Goal: Find specific page/section: Find specific page/section

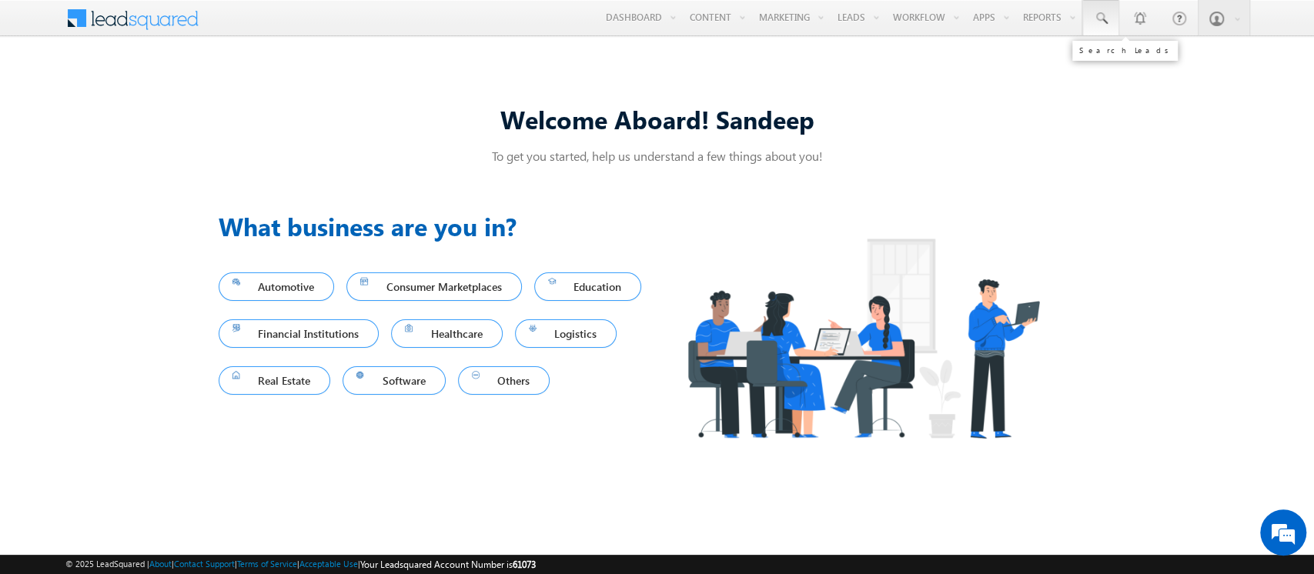
click at [1099, 24] on span at bounding box center [1100, 18] width 15 height 15
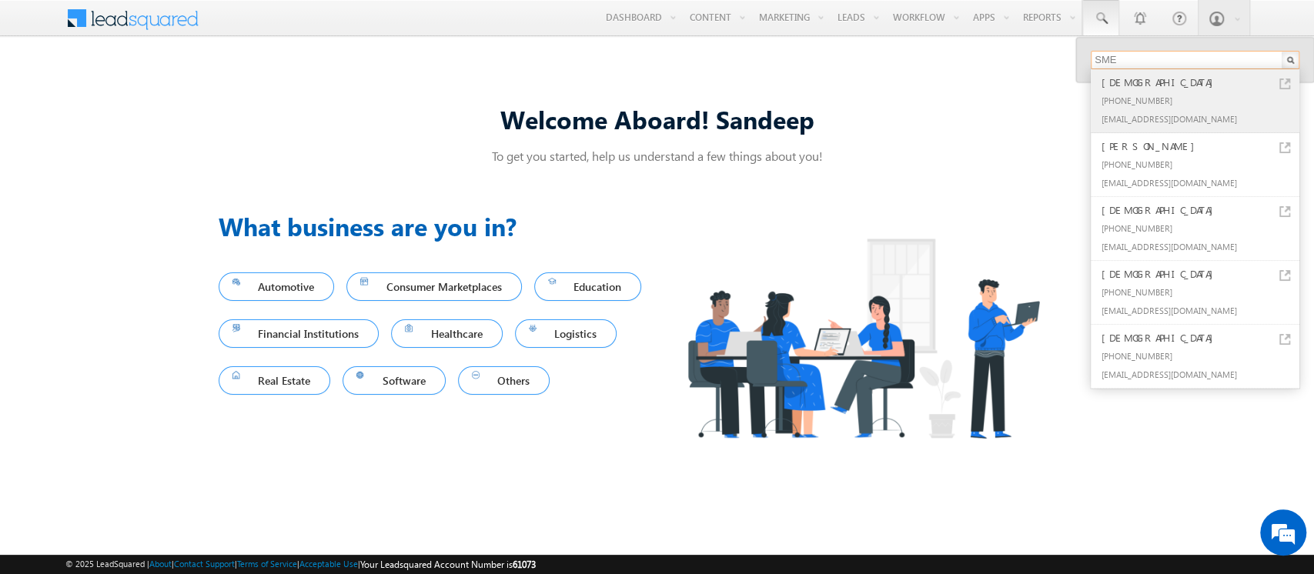
type input "SME"
click at [1124, 115] on div "[EMAIL_ADDRESS][DOMAIN_NAME]" at bounding box center [1202, 118] width 206 height 18
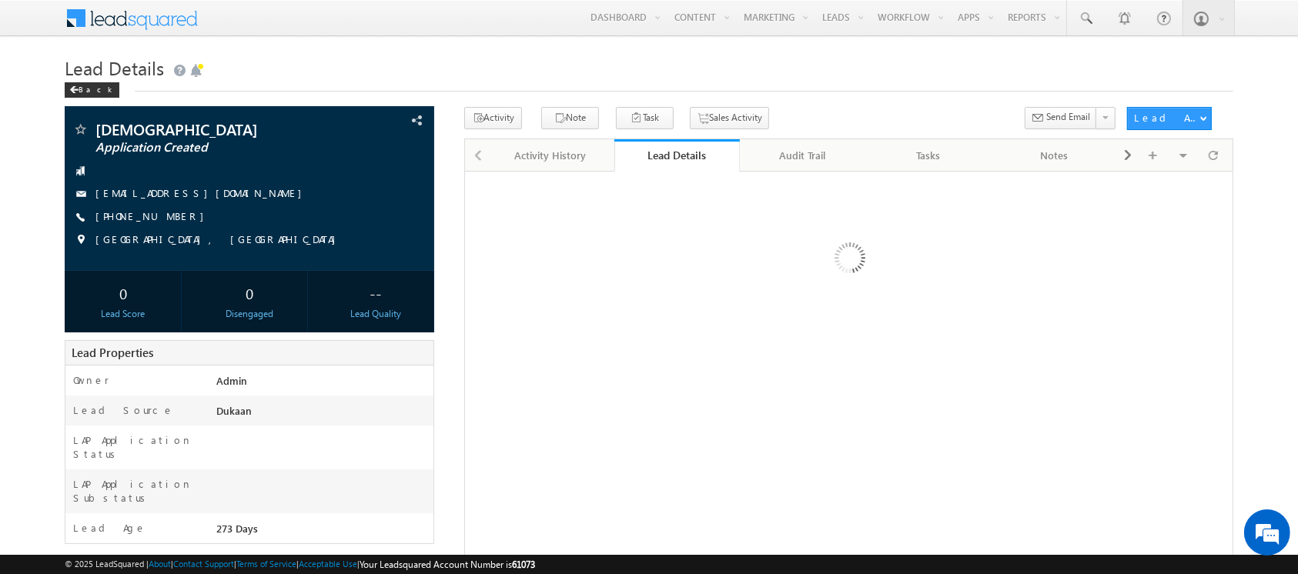
click at [928, 359] on div at bounding box center [848, 483] width 769 height 624
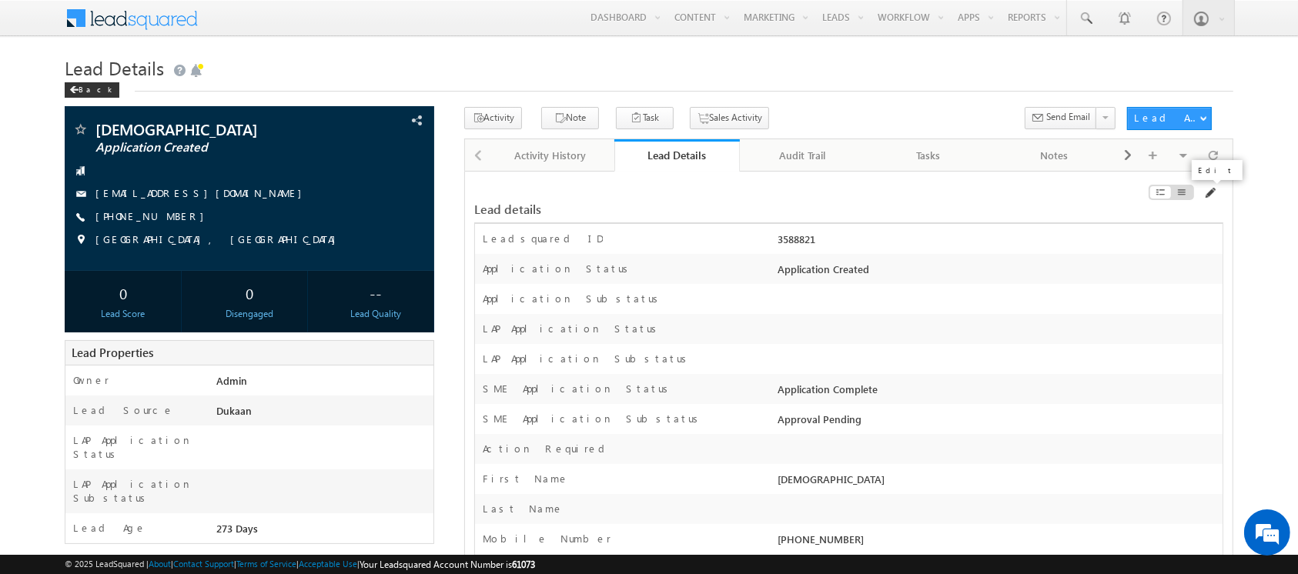
click at [1209, 192] on span at bounding box center [1209, 193] width 12 height 12
click at [1086, 16] on span at bounding box center [1085, 18] width 15 height 15
click at [1087, 19] on span at bounding box center [1085, 18] width 15 height 15
click at [1085, 12] on span at bounding box center [1085, 18] width 15 height 15
click at [1084, 22] on span at bounding box center [1085, 18] width 15 height 15
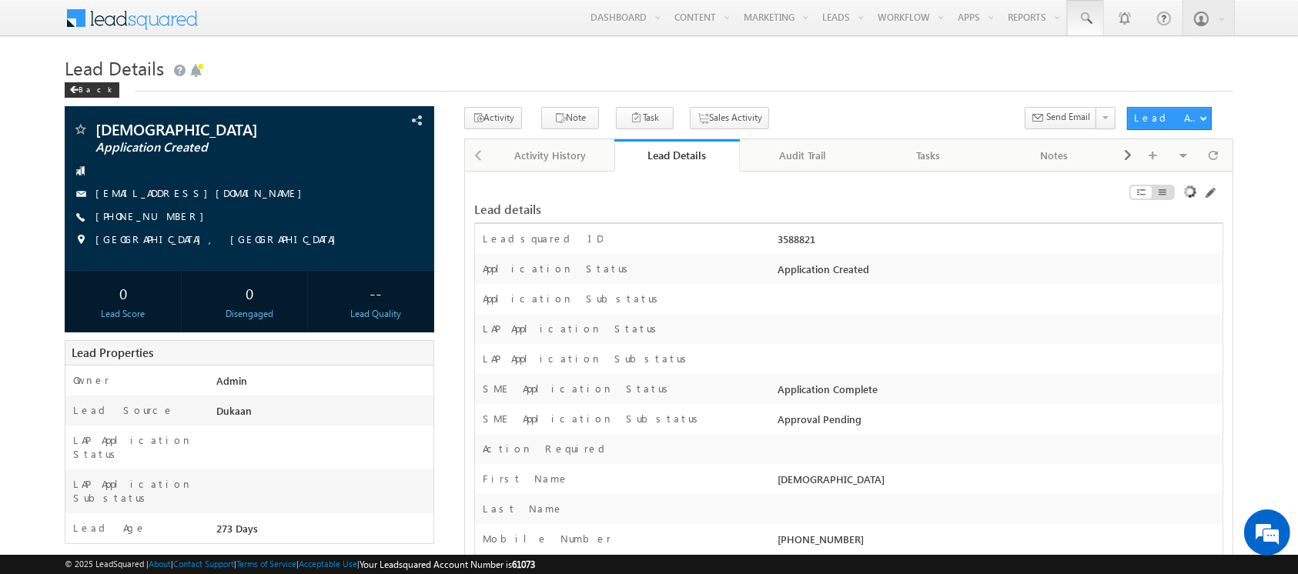
click at [1084, 22] on span at bounding box center [1085, 18] width 15 height 15
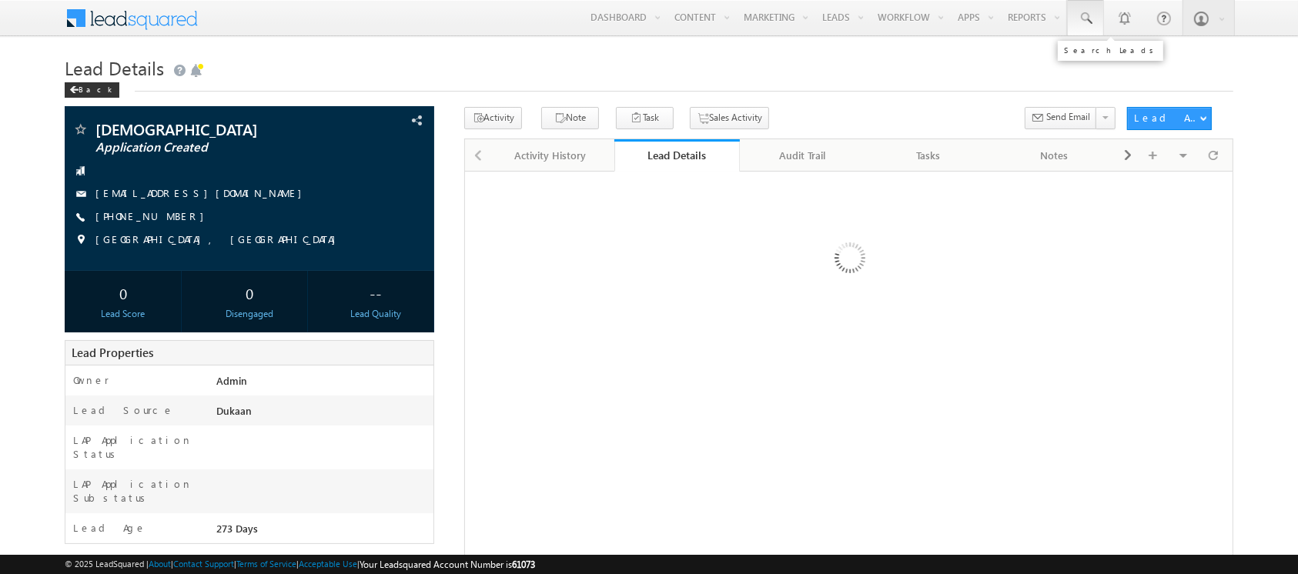
click at [1079, 11] on span at bounding box center [1085, 18] width 15 height 15
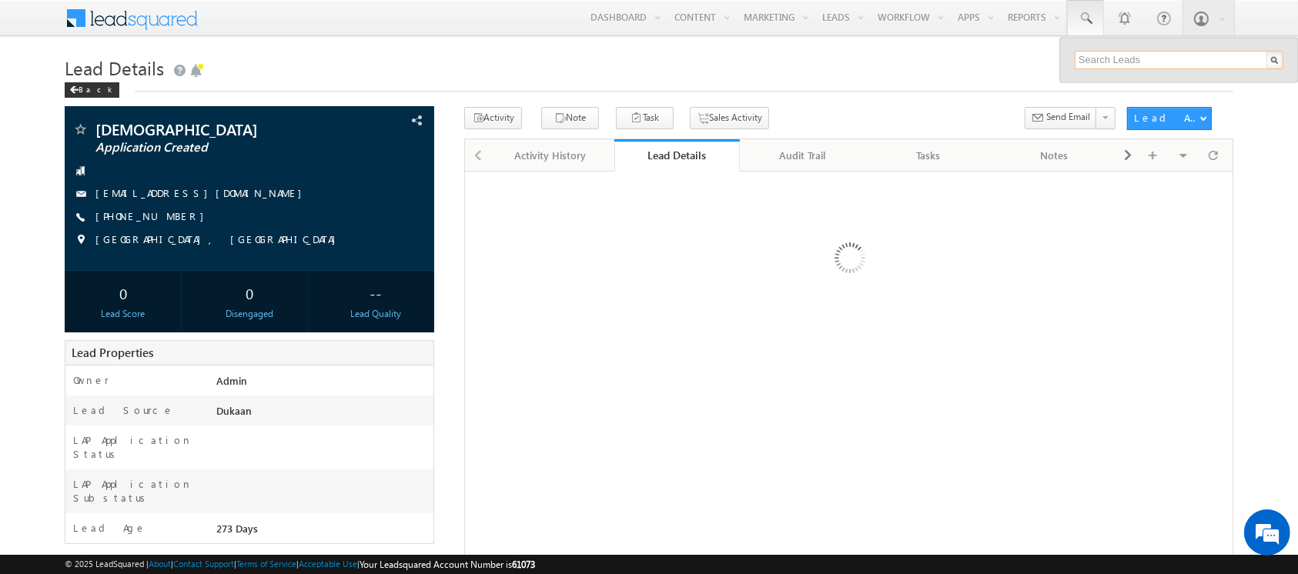
click at [1135, 56] on input "text" at bounding box center [1179, 60] width 209 height 18
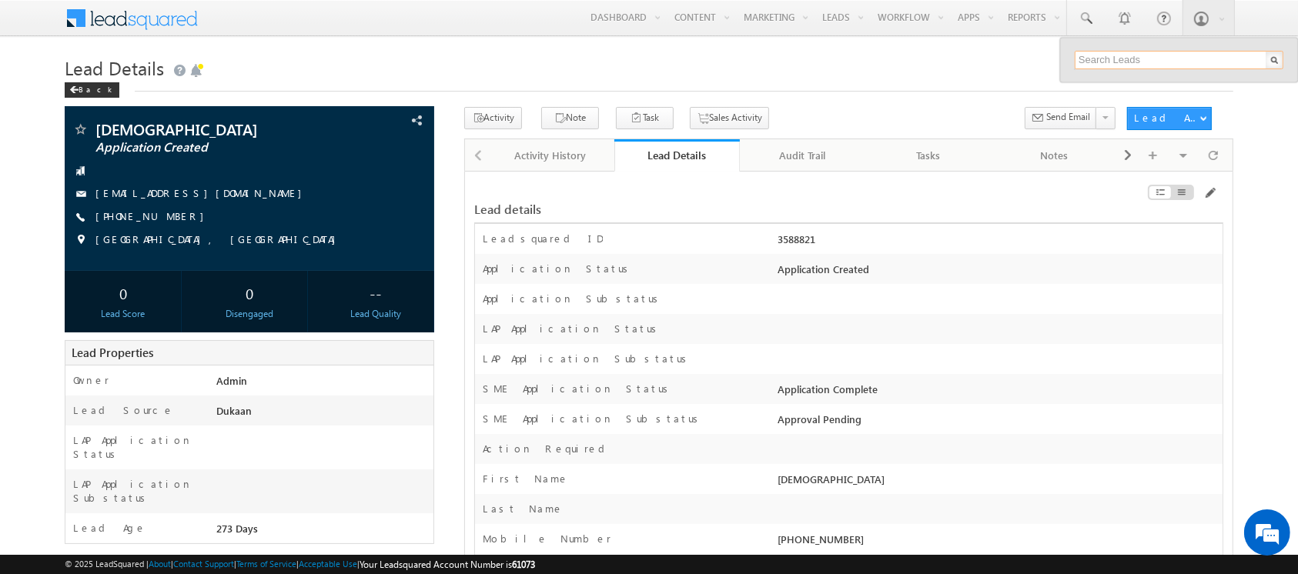
click at [1115, 61] on input "text" at bounding box center [1179, 60] width 209 height 18
type input "SME0000554"
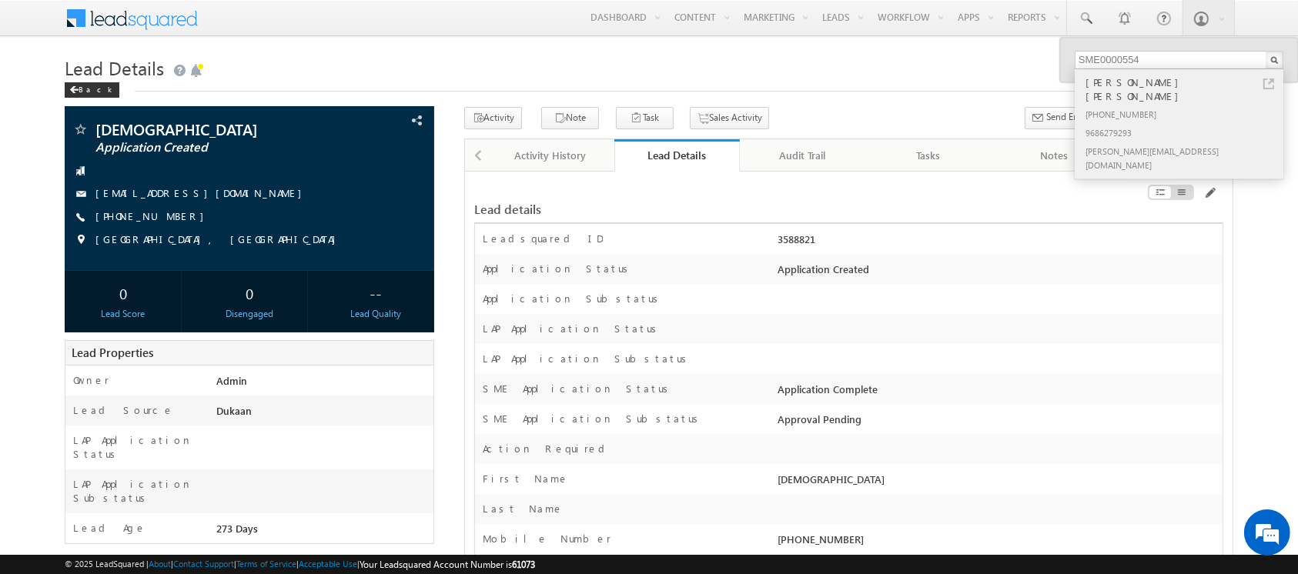
click at [1162, 82] on div "[PERSON_NAME] [PERSON_NAME]" at bounding box center [1185, 89] width 206 height 31
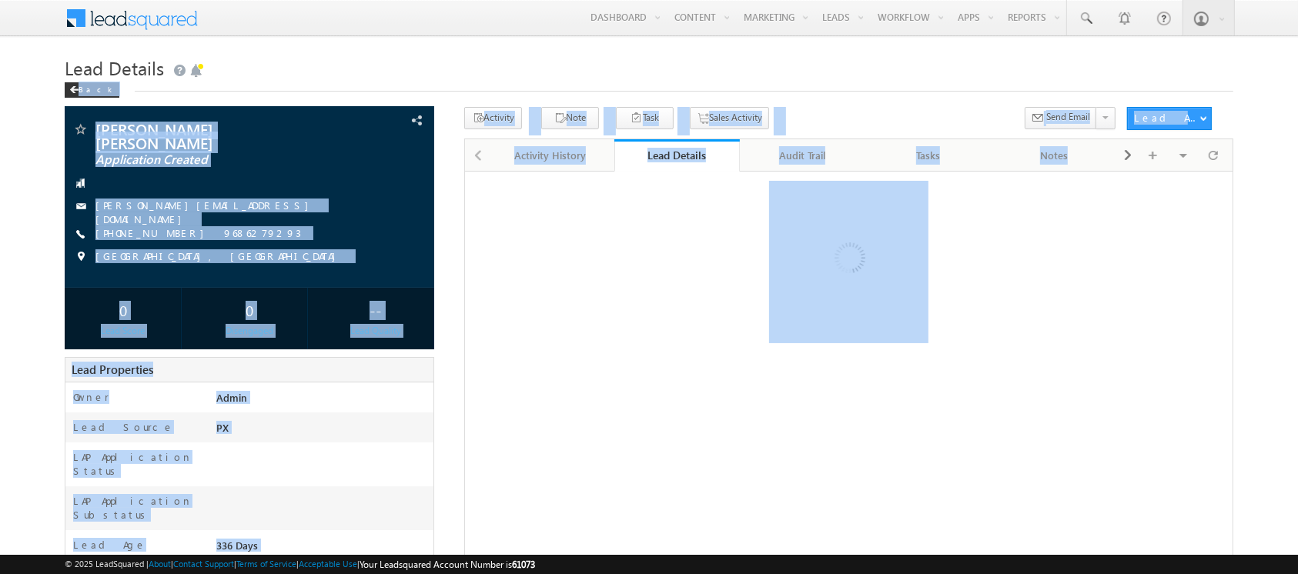
click at [1002, 355] on div at bounding box center [848, 483] width 769 height 624
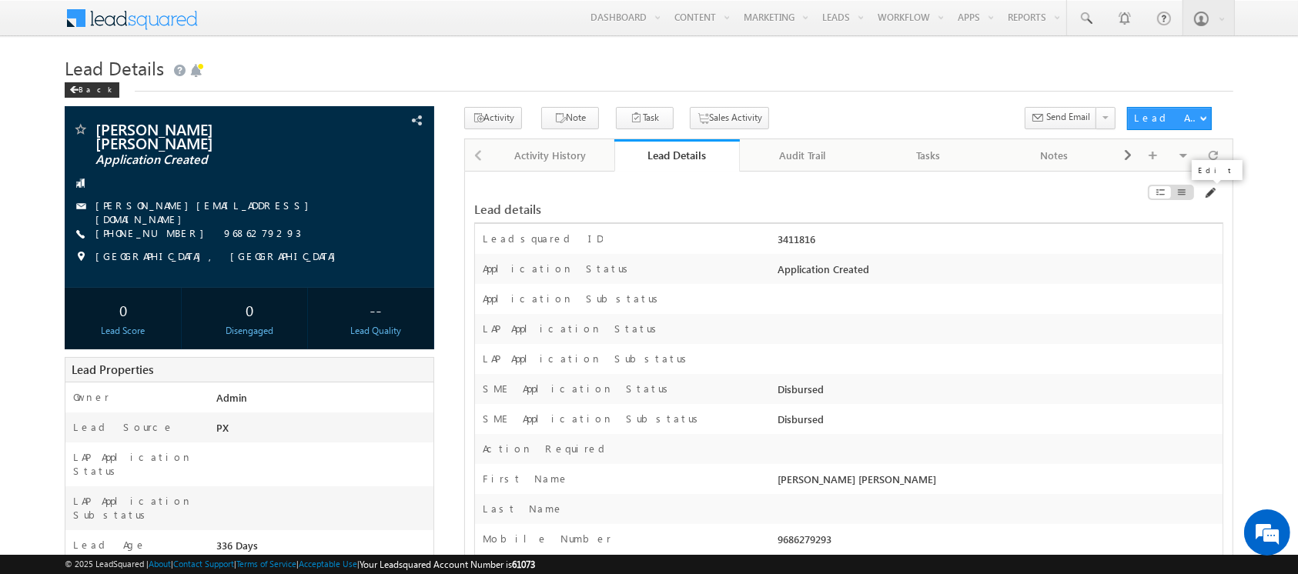
click at [1209, 192] on span at bounding box center [1209, 193] width 12 height 12
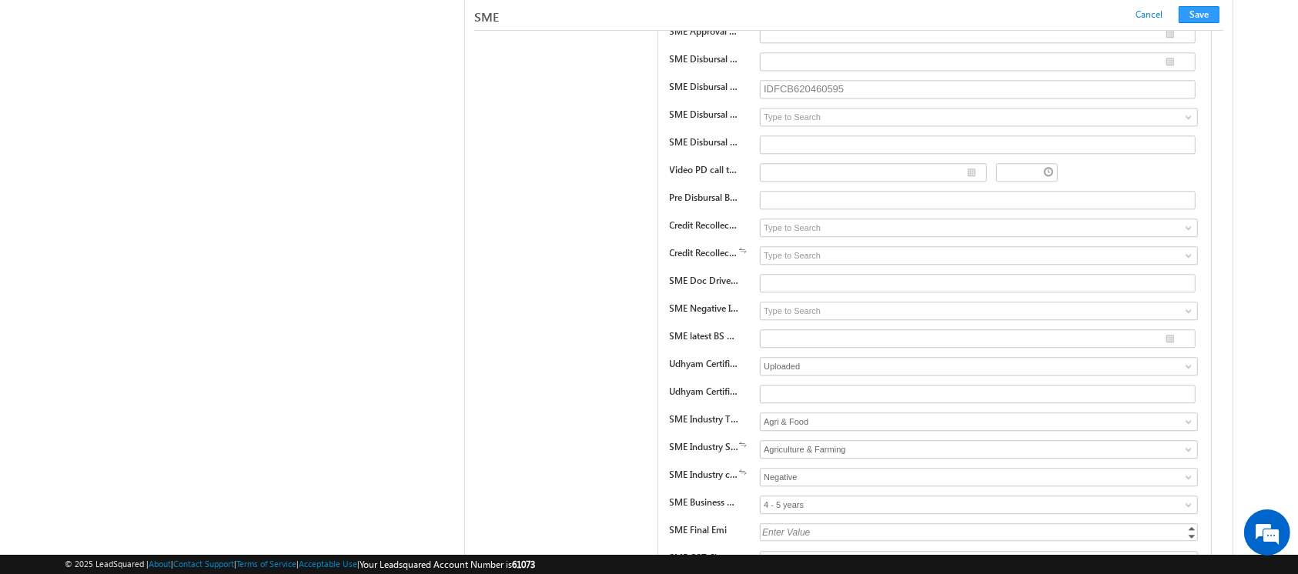
scroll to position [22315, 0]
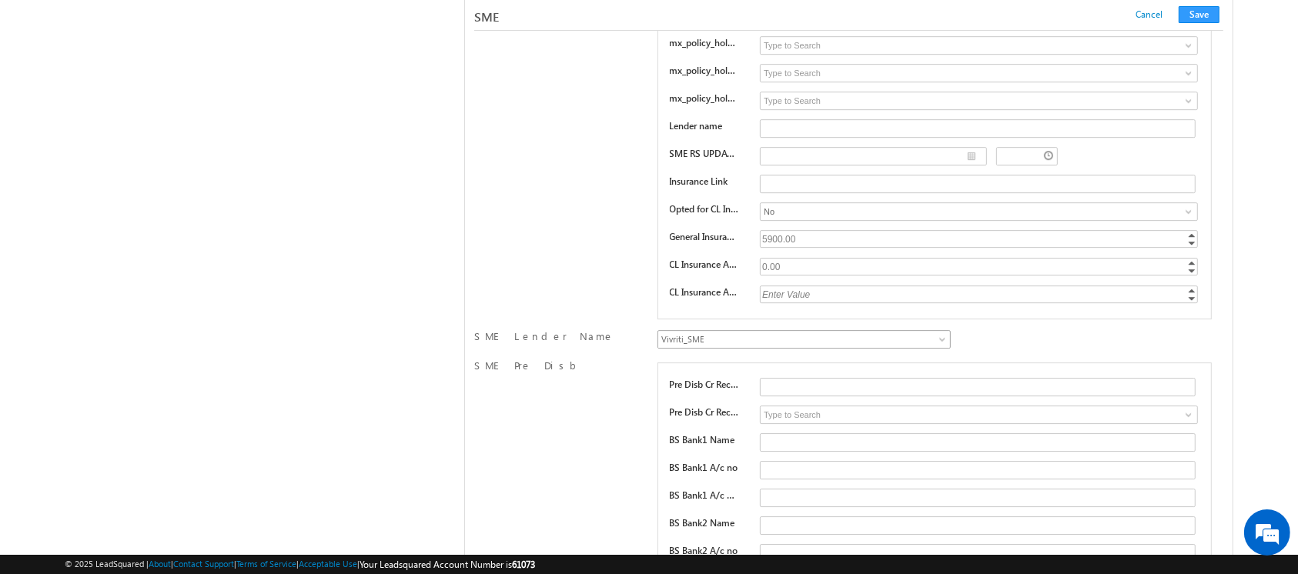
click at [811, 333] on span "Vivriti_SME" at bounding box center [778, 340] width 240 height 14
click at [500, 142] on div "SME Insurance Status Pending Approved Pending No_of_policies_opted_in 1 2 3 4 4…" at bounding box center [848, 46] width 749 height 556
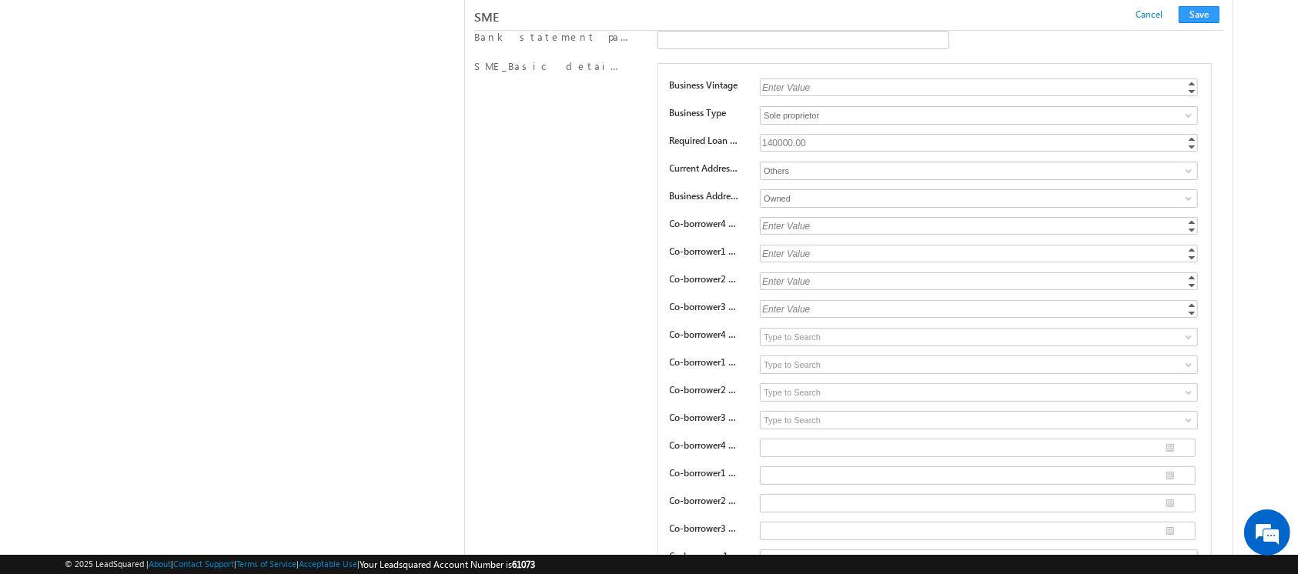
scroll to position [17612, 0]
